Goal: Task Accomplishment & Management: Manage account settings

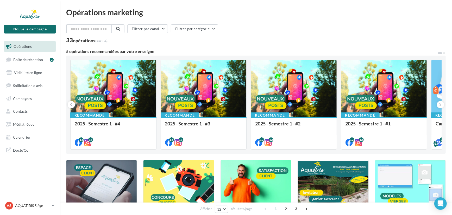
click at [98, 33] on input "text" at bounding box center [89, 28] width 46 height 9
paste input "**********"
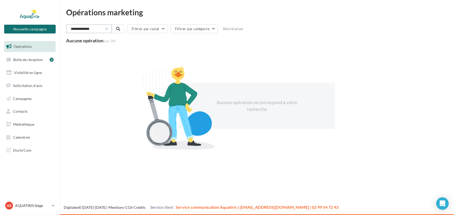
type input "**********"
click at [107, 28] on button "button" at bounding box center [106, 29] width 2 height 2
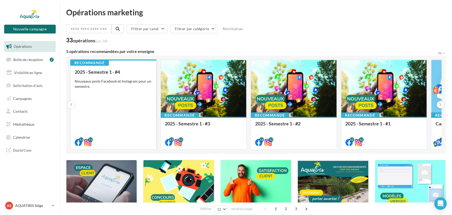
click at [107, 100] on div "2025 - Semestre 1 - #4 Nouveaux posts Facebook et Instagram pour un semestre." at bounding box center [113, 106] width 77 height 75
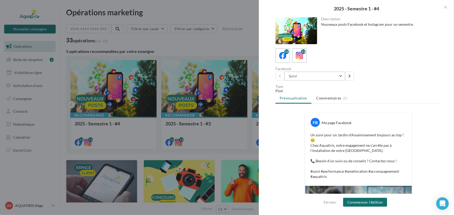
click at [336, 79] on button "Suivi" at bounding box center [314, 76] width 61 height 9
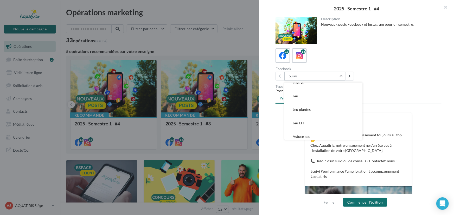
scroll to position [118, 0]
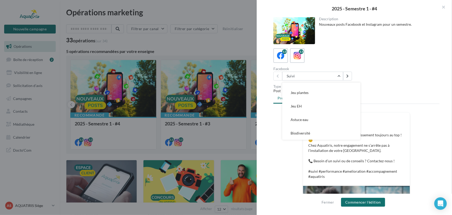
click at [151, 43] on div at bounding box center [226, 107] width 452 height 215
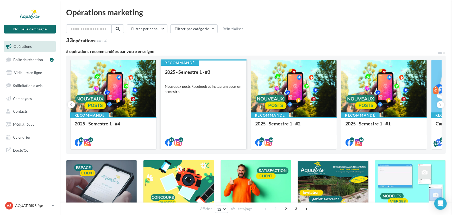
click at [191, 92] on div "2025 - Semestre 1 - #3 Nouveaux posts Facebook et Instagram pour un semestre." at bounding box center [203, 106] width 77 height 75
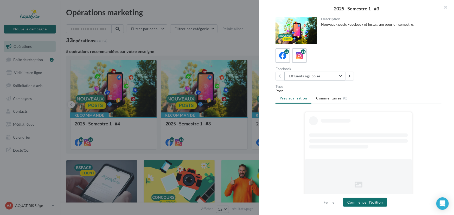
click at [337, 72] on button "Effluents agricoles" at bounding box center [314, 76] width 61 height 9
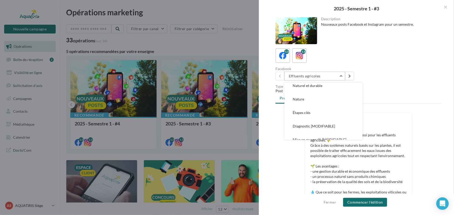
scroll to position [124, 0]
click at [237, 52] on div at bounding box center [227, 107] width 454 height 215
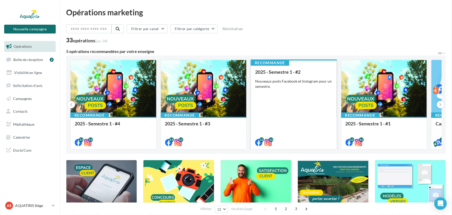
click at [273, 76] on div "2025 - Semestre 1 - #2 Nouveaux posts Facebook et Instagram pour un semestre." at bounding box center [293, 106] width 77 height 75
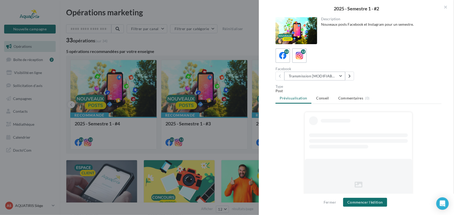
click at [341, 76] on button "Transmission [MODIFIABLE]" at bounding box center [314, 76] width 61 height 9
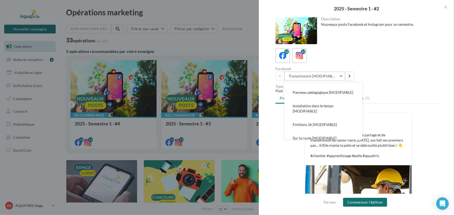
scroll to position [115, 0]
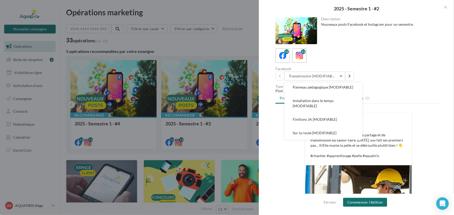
click at [230, 29] on div at bounding box center [227, 107] width 454 height 215
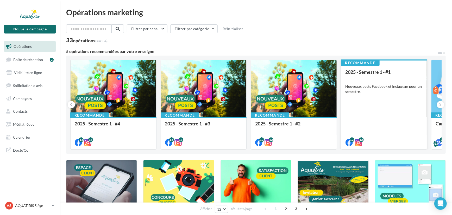
click at [354, 90] on div "2025 - Semestre 1 - #1 Nouveaux posts Facebook et Instagram pour un semestre." at bounding box center [383, 106] width 77 height 75
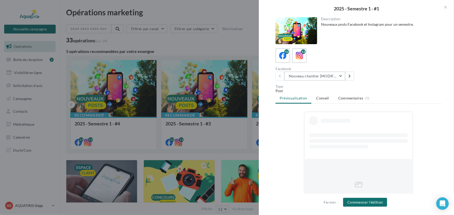
click at [337, 77] on button "Nouveau chantier [MODIFIABLE]" at bounding box center [314, 76] width 61 height 9
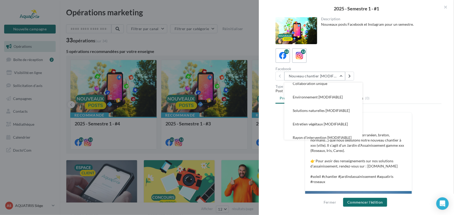
scroll to position [64, 0]
click at [359, 111] on button "Solutions naturelles [MODIFIABLE]" at bounding box center [323, 112] width 78 height 14
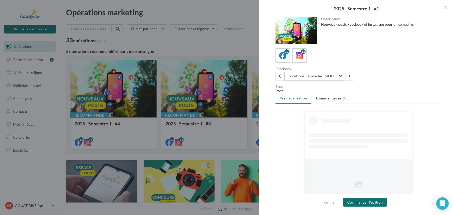
click at [345, 74] on button "Solutions naturelles [MODIFIABLE]" at bounding box center [314, 76] width 61 height 9
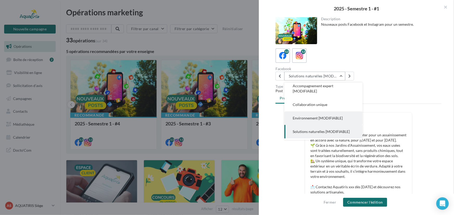
scroll to position [20, 0]
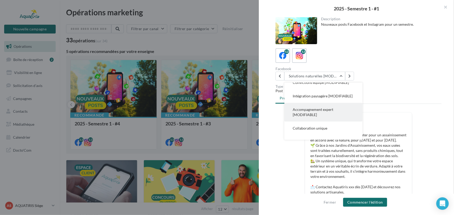
click at [329, 114] on span "Accompagnement expert [MODIFIABLE]" at bounding box center [313, 112] width 41 height 10
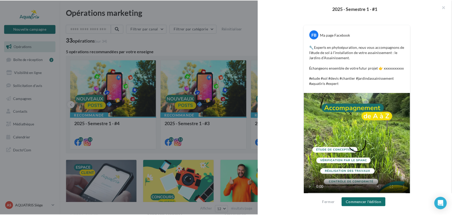
scroll to position [95, 0]
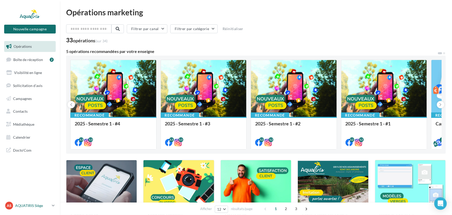
click at [43, 209] on div "AS AQUATIRIS Siège Steeve_Tessier" at bounding box center [27, 206] width 44 height 8
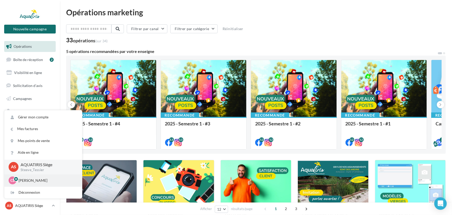
click at [44, 179] on p "[PERSON_NAME]" at bounding box center [46, 180] width 57 height 5
